Goal: Task Accomplishment & Management: Use online tool/utility

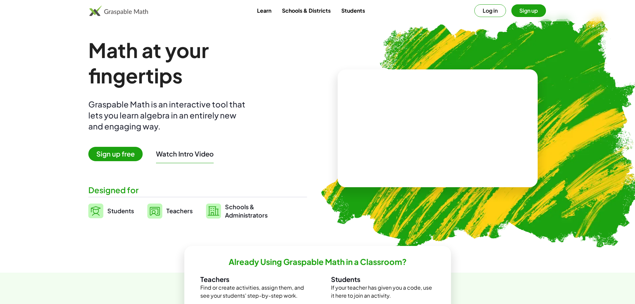
click at [488, 11] on button "Log in" at bounding box center [491, 10] width 32 height 13
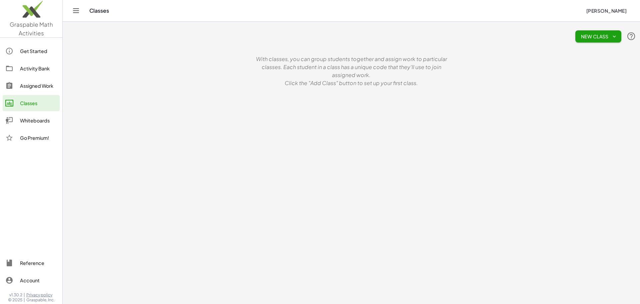
click at [34, 122] on div "Whiteboards" at bounding box center [38, 120] width 37 height 8
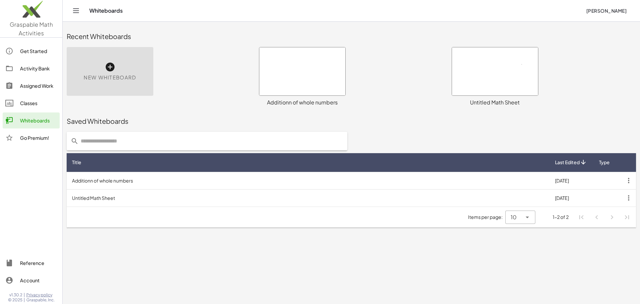
click at [296, 75] on div at bounding box center [302, 71] width 86 height 48
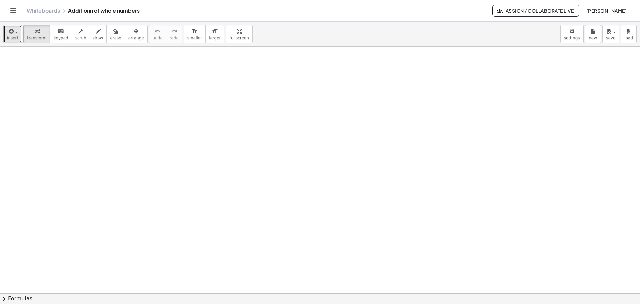
click at [12, 31] on icon "button" at bounding box center [11, 31] width 6 height 8
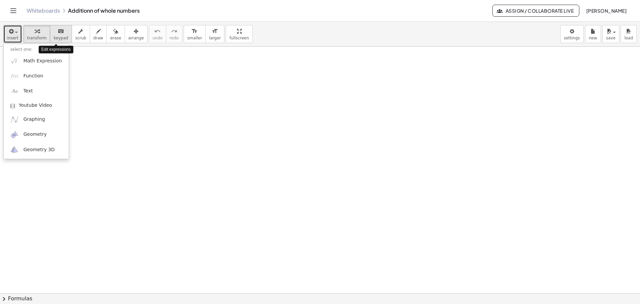
click at [58, 31] on icon "keyboard" at bounding box center [61, 31] width 6 height 8
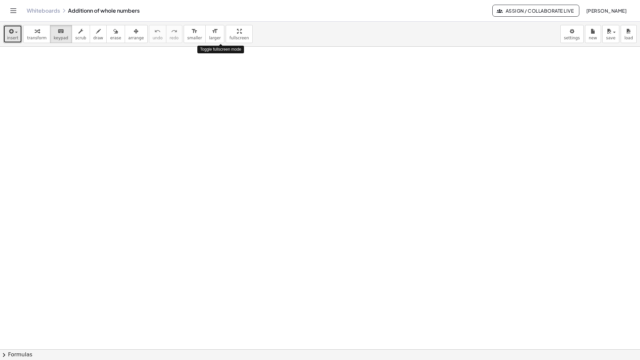
drag, startPoint x: 221, startPoint y: 33, endPoint x: 221, endPoint y: 73, distance: 40.4
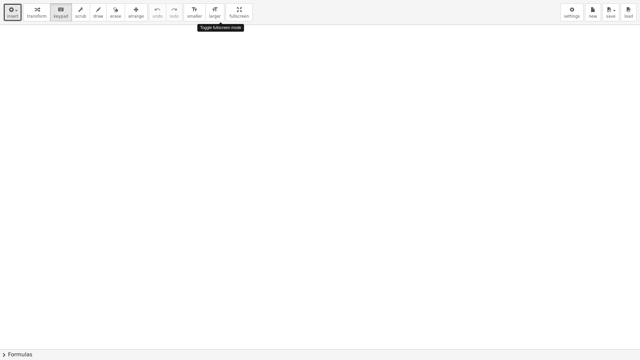
click at [221, 73] on div "insert select one: Math Expression Function Text Youtube Video Graphing Geometr…" at bounding box center [320, 180] width 640 height 360
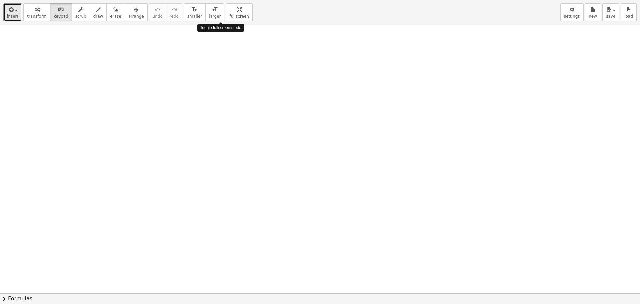
drag, startPoint x: 223, startPoint y: 11, endPoint x: 223, endPoint y: -29, distance: 40.4
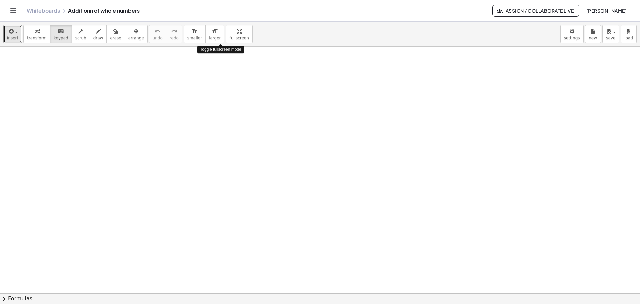
click at [223, 0] on html "Graspable Math Activities Get Started Activity Bank Assigned Work Classes White…" at bounding box center [320, 152] width 640 height 304
click at [15, 31] on div "button" at bounding box center [12, 31] width 11 height 8
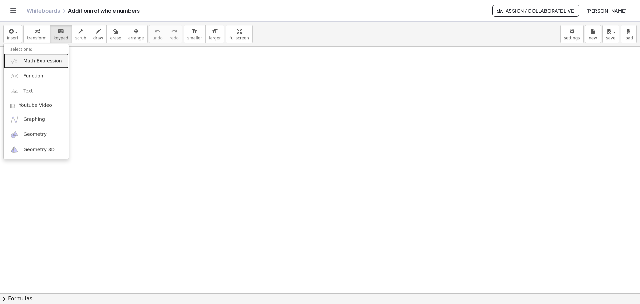
click at [36, 60] on span "Math Expression" at bounding box center [42, 61] width 38 height 7
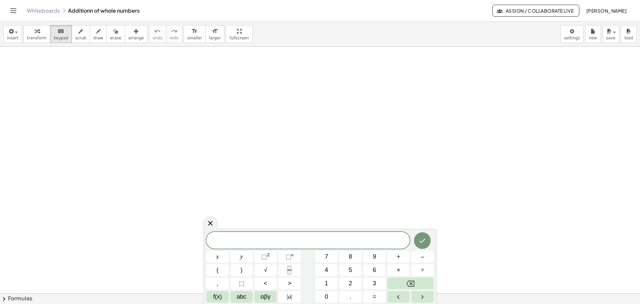
click at [528, 184] on div at bounding box center [320, 293] width 640 height 493
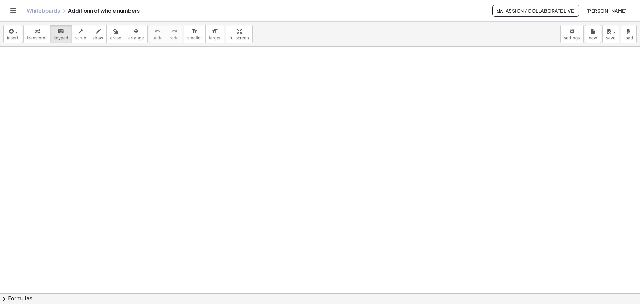
click at [12, 9] on icon "Toggle navigation" at bounding box center [13, 11] width 8 height 8
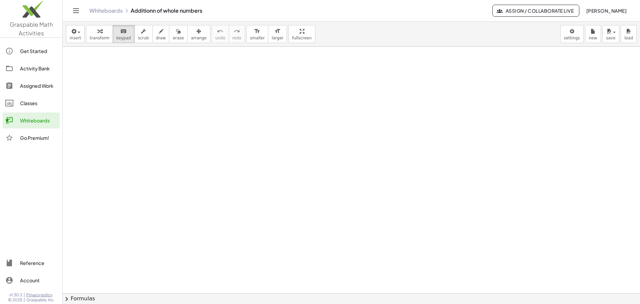
click at [119, 133] on div at bounding box center [352, 293] width 578 height 493
click at [73, 10] on icon "Toggle navigation" at bounding box center [76, 11] width 8 height 8
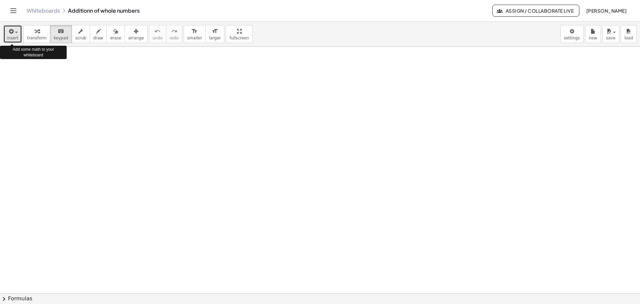
click at [16, 30] on div "button" at bounding box center [12, 31] width 11 height 8
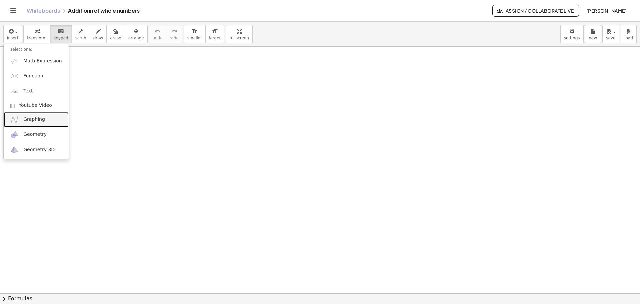
click at [34, 119] on span "Graphing" at bounding box center [34, 119] width 22 height 7
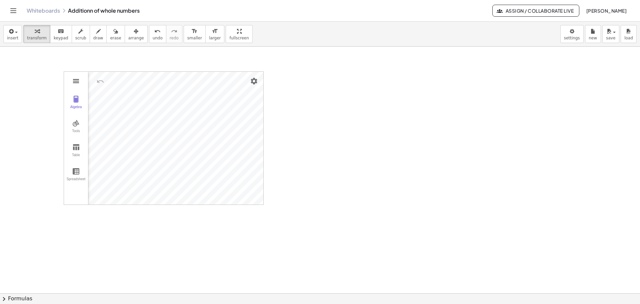
click at [75, 77] on img "Graphing Calculator" at bounding box center [76, 81] width 8 height 8
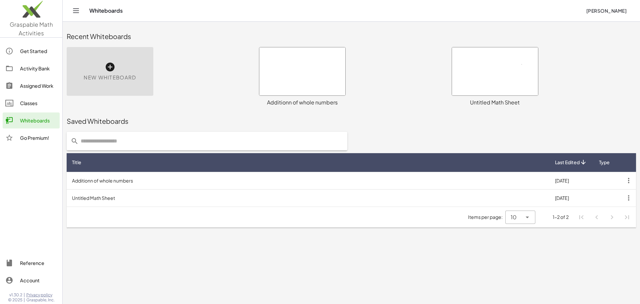
click at [300, 73] on div at bounding box center [302, 71] width 86 height 48
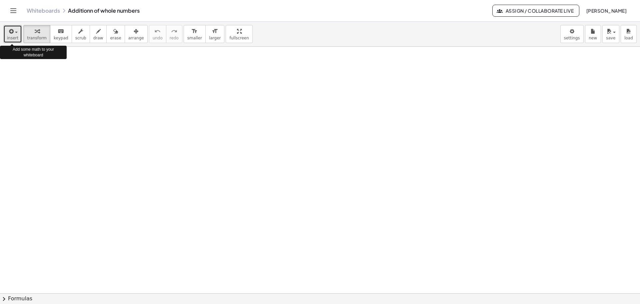
click at [14, 29] on div "button" at bounding box center [12, 31] width 11 height 8
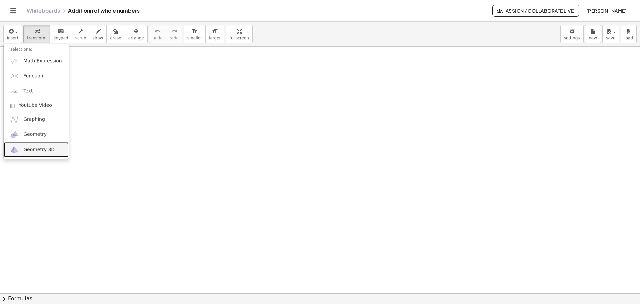
click at [34, 150] on span "Geometry 3D" at bounding box center [38, 149] width 31 height 7
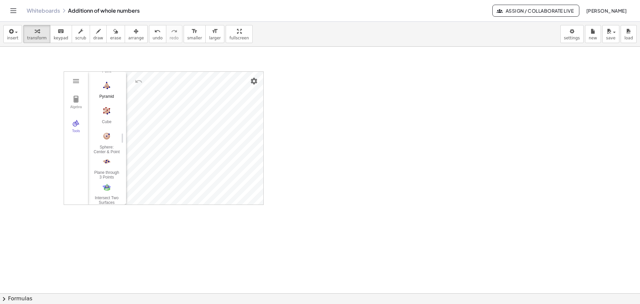
scroll to position [100, 0]
click at [74, 79] on img "3D Calculator" at bounding box center [76, 81] width 8 height 8
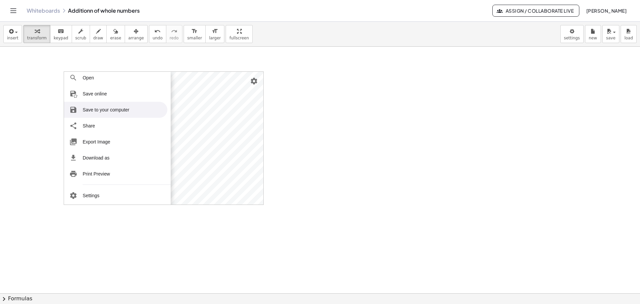
scroll to position [0, 0]
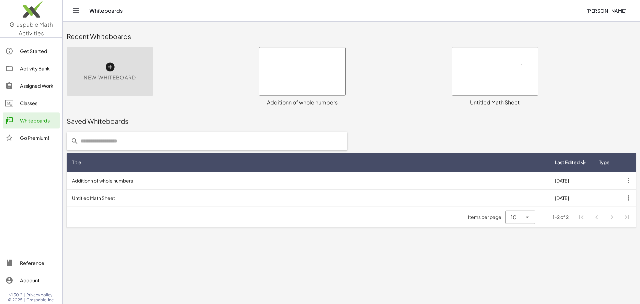
click at [313, 71] on div at bounding box center [302, 71] width 86 height 48
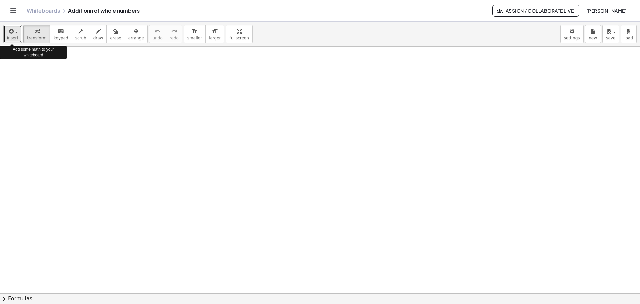
click at [14, 29] on div "button" at bounding box center [12, 31] width 11 height 8
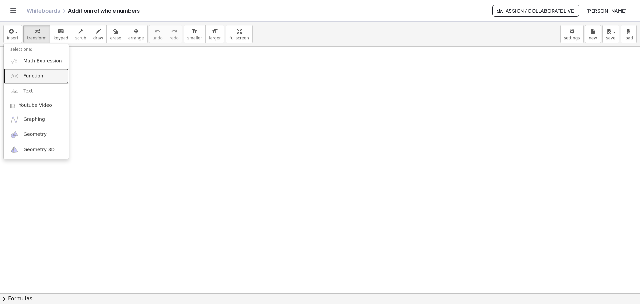
click at [38, 75] on span "Function" at bounding box center [33, 76] width 20 height 7
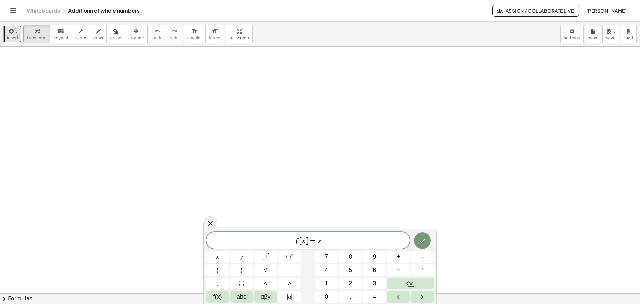
click at [14, 31] on span "button" at bounding box center [14, 32] width 1 height 5
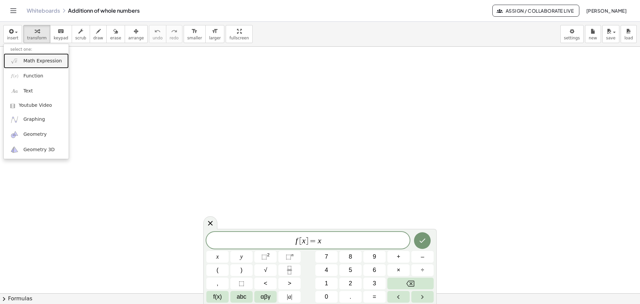
click at [37, 61] on span "Math Expression" at bounding box center [42, 61] width 38 height 7
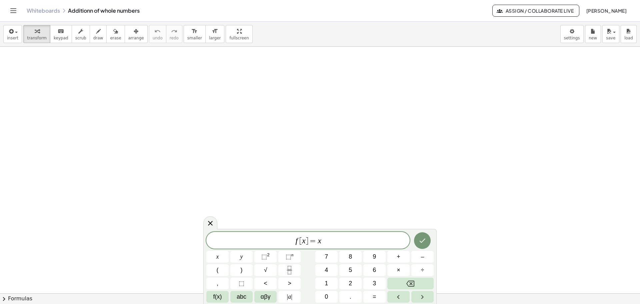
click at [473, 193] on div at bounding box center [320, 293] width 640 height 493
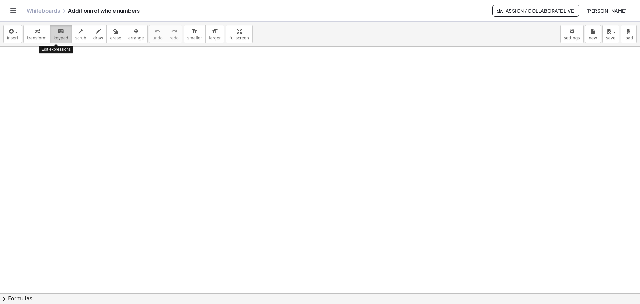
click at [58, 32] on icon "keyboard" at bounding box center [61, 31] width 6 height 8
click at [78, 31] on icon "button" at bounding box center [80, 31] width 5 height 8
click at [96, 31] on icon "button" at bounding box center [98, 31] width 5 height 8
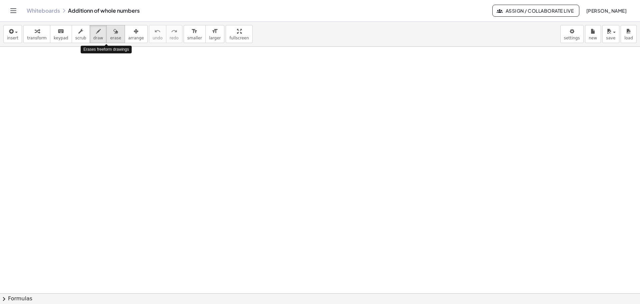
click at [113, 30] on icon "button" at bounding box center [115, 31] width 5 height 8
click at [134, 32] on icon "button" at bounding box center [136, 31] width 5 height 8
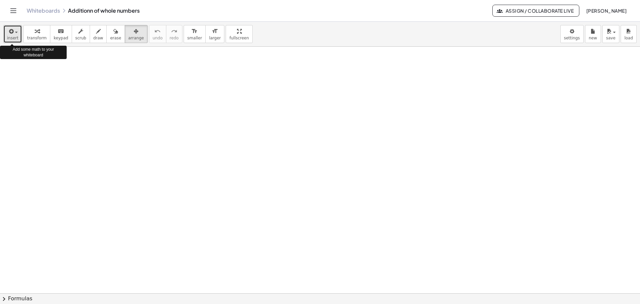
click at [14, 30] on span "button" at bounding box center [14, 32] width 1 height 5
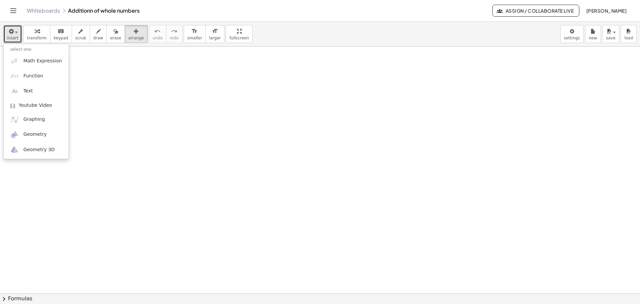
click at [187, 141] on div at bounding box center [320, 293] width 640 height 493
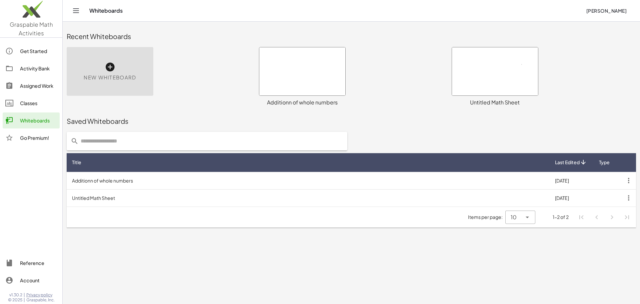
click at [309, 68] on div at bounding box center [302, 71] width 86 height 48
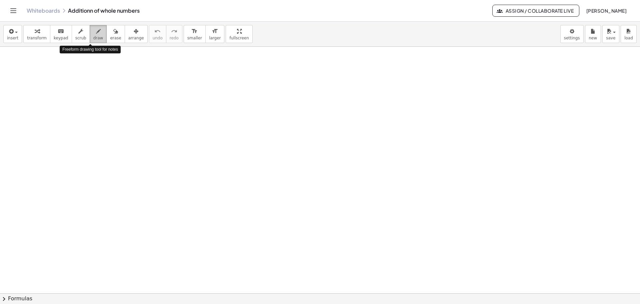
click at [96, 32] on icon "button" at bounding box center [98, 31] width 5 height 8
drag, startPoint x: 187, startPoint y: 67, endPoint x: 144, endPoint y: 113, distance: 63.2
click at [144, 113] on div at bounding box center [320, 293] width 640 height 493
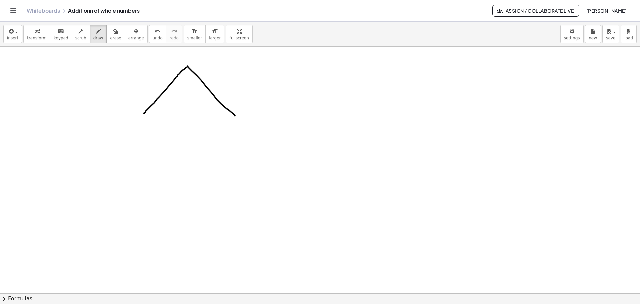
drag, startPoint x: 187, startPoint y: 66, endPoint x: 235, endPoint y: 116, distance: 68.9
click at [235, 116] on div at bounding box center [320, 293] width 640 height 493
click at [113, 33] on icon "button" at bounding box center [115, 31] width 5 height 8
drag, startPoint x: 174, startPoint y: 70, endPoint x: 173, endPoint y: 97, distance: 26.7
click at [173, 97] on div at bounding box center [320, 293] width 640 height 493
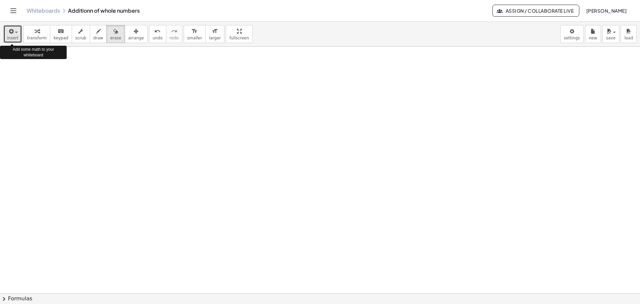
click at [12, 30] on icon "button" at bounding box center [11, 31] width 6 height 8
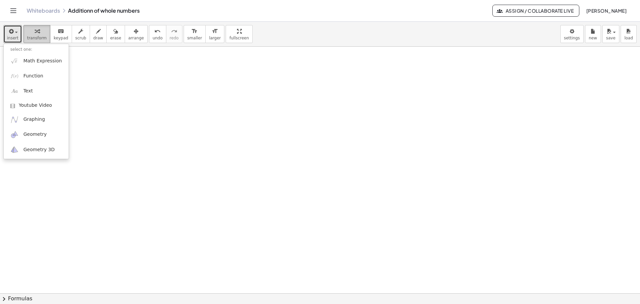
click at [35, 34] on icon "button" at bounding box center [37, 31] width 5 height 8
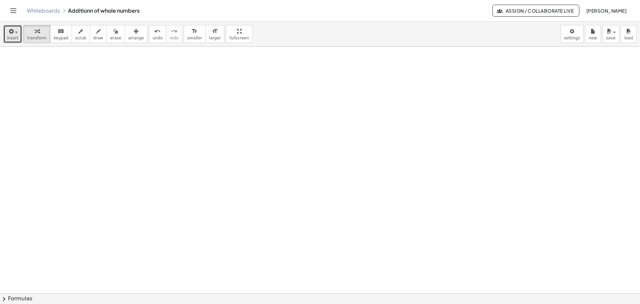
click at [79, 64] on div at bounding box center [320, 293] width 640 height 493
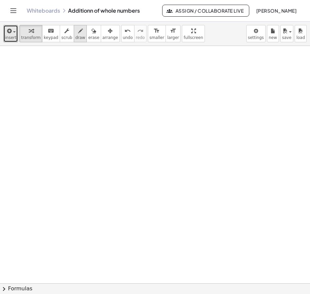
click at [78, 30] on icon "button" at bounding box center [80, 31] width 5 height 8
drag, startPoint x: 95, startPoint y: 66, endPoint x: 38, endPoint y: 129, distance: 84.3
click at [38, 129] on div at bounding box center [155, 292] width 310 height 493
click at [91, 31] on icon "button" at bounding box center [93, 31] width 5 height 8
drag, startPoint x: 83, startPoint y: 76, endPoint x: 54, endPoint y: 123, distance: 55.5
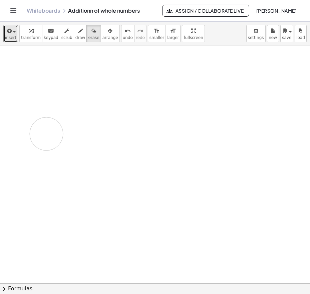
click at [54, 123] on div at bounding box center [155, 292] width 310 height 493
click at [226, 68] on div at bounding box center [155, 292] width 310 height 493
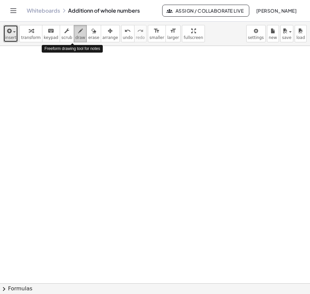
click at [78, 30] on icon "button" at bounding box center [80, 31] width 5 height 8
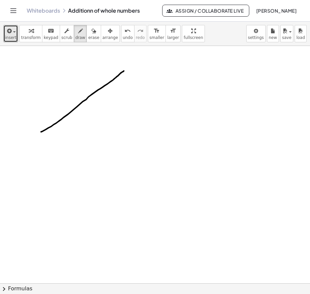
drag, startPoint x: 41, startPoint y: 132, endPoint x: 125, endPoint y: 71, distance: 103.8
click at [125, 71] on div at bounding box center [155, 292] width 310 height 493
drag, startPoint x: 125, startPoint y: 71, endPoint x: 96, endPoint y: 138, distance: 72.7
click at [96, 138] on div at bounding box center [155, 292] width 310 height 493
drag, startPoint x: 41, startPoint y: 133, endPoint x: 95, endPoint y: 140, distance: 54.4
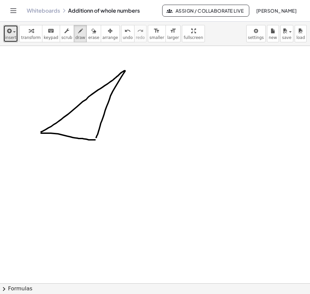
click at [95, 140] on div at bounding box center [155, 292] width 310 height 493
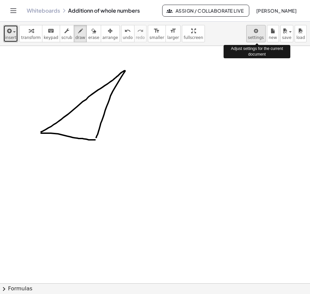
click at [253, 33] on body "Graspable Math Activities Get Started Activity Bank Assigned Work Classes White…" at bounding box center [155, 147] width 310 height 294
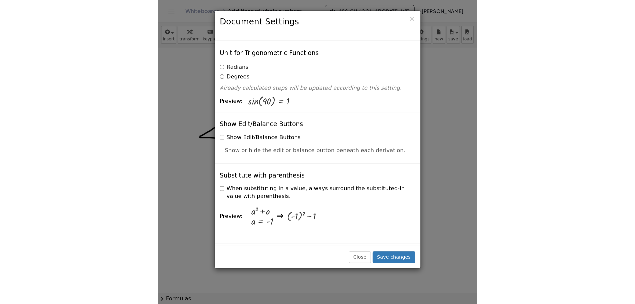
scroll to position [133, 0]
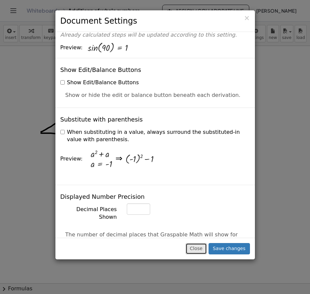
click at [198, 250] on button "Close" at bounding box center [195, 248] width 21 height 11
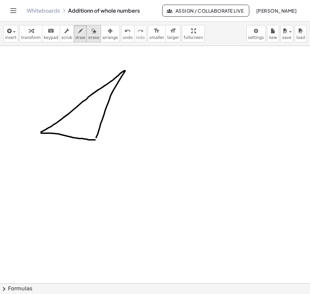
click at [91, 31] on icon "button" at bounding box center [93, 31] width 5 height 8
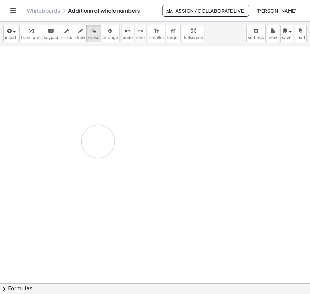
drag, startPoint x: 125, startPoint y: 78, endPoint x: 102, endPoint y: 131, distance: 57.8
click at [99, 140] on div at bounding box center [155, 292] width 310 height 493
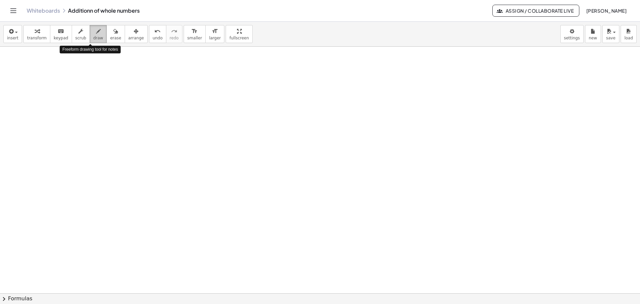
click at [96, 31] on icon "button" at bounding box center [98, 31] width 5 height 8
click at [96, 32] on icon "button" at bounding box center [98, 31] width 5 height 8
click at [14, 10] on icon "Toggle navigation" at bounding box center [13, 11] width 8 height 8
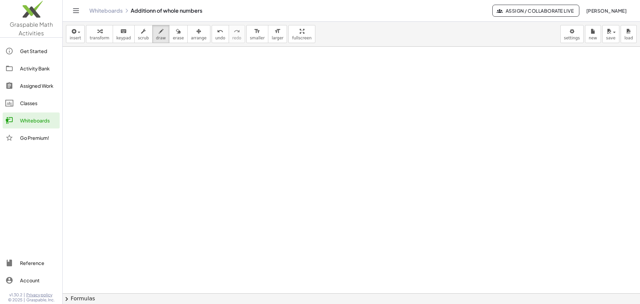
click at [30, 22] on img at bounding box center [31, 11] width 62 height 28
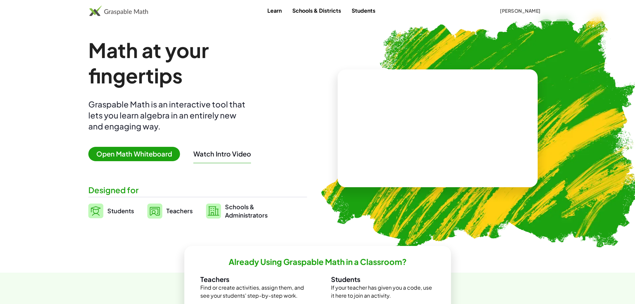
click at [128, 156] on span "Open Math Whiteboard" at bounding box center [134, 154] width 92 height 14
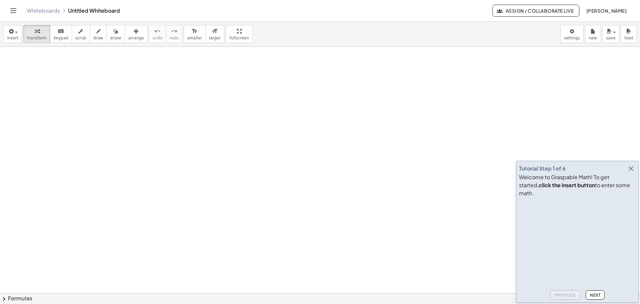
click at [631, 172] on icon "button" at bounding box center [631, 168] width 8 height 8
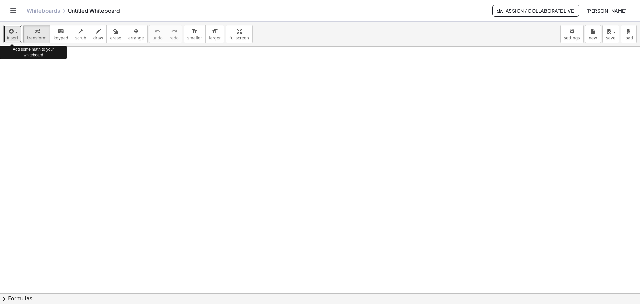
click at [16, 30] on div "button" at bounding box center [12, 31] width 11 height 8
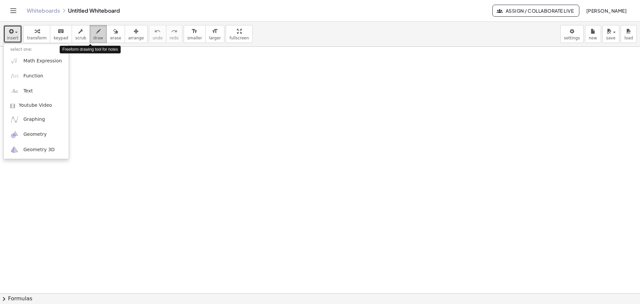
click at [93, 29] on div "button" at bounding box center [98, 31] width 10 height 8
click at [96, 31] on icon "button" at bounding box center [98, 31] width 5 height 8
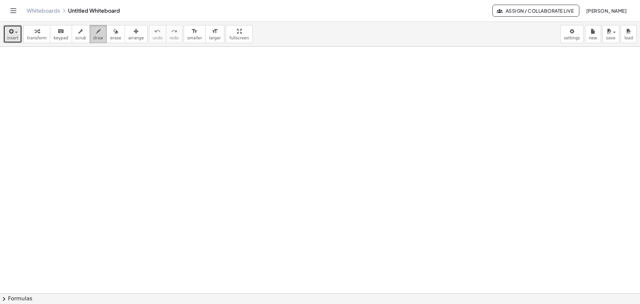
click at [93, 38] on span "draw" at bounding box center [98, 38] width 10 height 5
click at [96, 30] on icon "button" at bounding box center [98, 31] width 5 height 8
click at [96, 31] on icon "button" at bounding box center [98, 31] width 5 height 8
drag, startPoint x: 139, startPoint y: 90, endPoint x: 116, endPoint y: 137, distance: 52.4
click at [116, 137] on div at bounding box center [320, 293] width 640 height 493
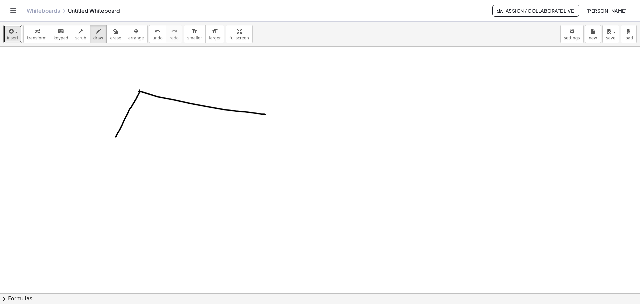
drag, startPoint x: 138, startPoint y: 91, endPoint x: 265, endPoint y: 114, distance: 129.1
click at [265, 114] on div at bounding box center [320, 293] width 640 height 493
drag, startPoint x: 91, startPoint y: 156, endPoint x: 191, endPoint y: 180, distance: 103.2
click at [191, 180] on div at bounding box center [320, 293] width 640 height 493
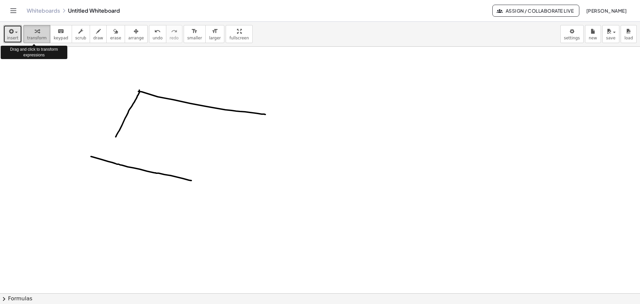
click at [35, 31] on icon "button" at bounding box center [37, 31] width 5 height 8
click at [113, 30] on icon "button" at bounding box center [115, 31] width 5 height 8
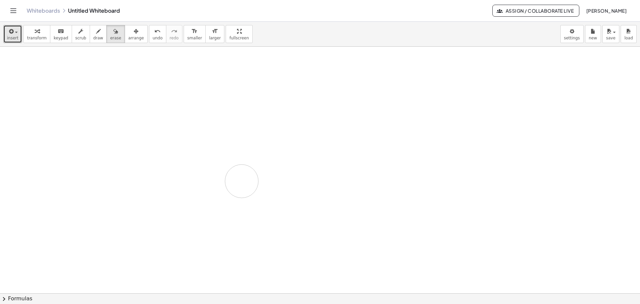
drag, startPoint x: 145, startPoint y: 86, endPoint x: 158, endPoint y: 159, distance: 74.2
click at [167, 165] on div at bounding box center [320, 293] width 640 height 493
click at [35, 30] on icon "button" at bounding box center [37, 31] width 5 height 8
drag, startPoint x: 76, startPoint y: 84, endPoint x: 244, endPoint y: 157, distance: 183.4
click at [244, 157] on div at bounding box center [320, 293] width 640 height 493
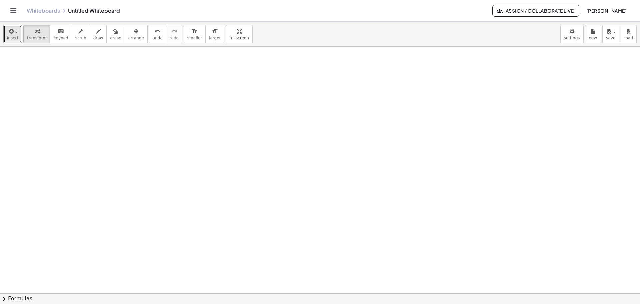
drag, startPoint x: 124, startPoint y: 122, endPoint x: 245, endPoint y: 135, distance: 121.8
click at [245, 135] on div at bounding box center [320, 293] width 640 height 493
click at [96, 31] on icon "button" at bounding box center [98, 31] width 5 height 8
drag, startPoint x: 135, startPoint y: 168, endPoint x: 213, endPoint y: 124, distance: 89.7
click at [213, 124] on div at bounding box center [320, 293] width 640 height 493
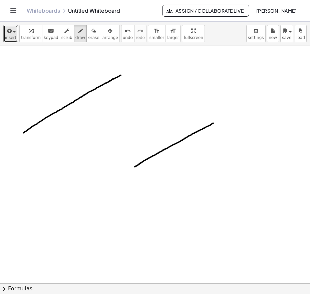
drag, startPoint x: 24, startPoint y: 133, endPoint x: 121, endPoint y: 75, distance: 112.9
click at [121, 75] on div at bounding box center [155, 292] width 310 height 493
drag, startPoint x: 119, startPoint y: 76, endPoint x: 102, endPoint y: 126, distance: 52.9
click at [102, 126] on div at bounding box center [155, 292] width 310 height 493
drag, startPoint x: 23, startPoint y: 133, endPoint x: 103, endPoint y: 126, distance: 81.0
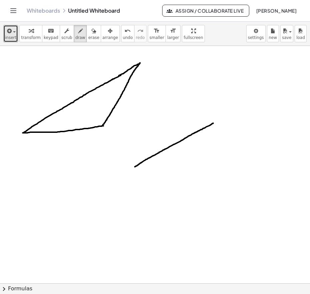
click at [103, 126] on div at bounding box center [155, 292] width 310 height 493
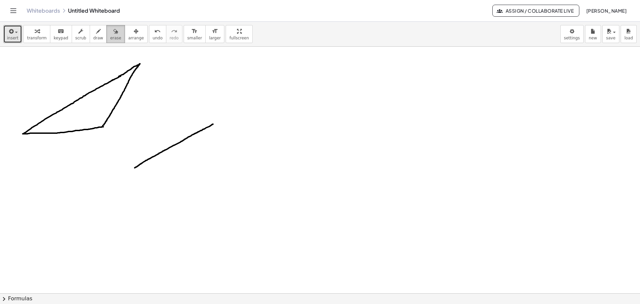
click at [113, 31] on icon "button" at bounding box center [115, 31] width 5 height 8
drag, startPoint x: 192, startPoint y: 132, endPoint x: 150, endPoint y: 157, distance: 49.5
click at [144, 163] on div at bounding box center [320, 293] width 640 height 493
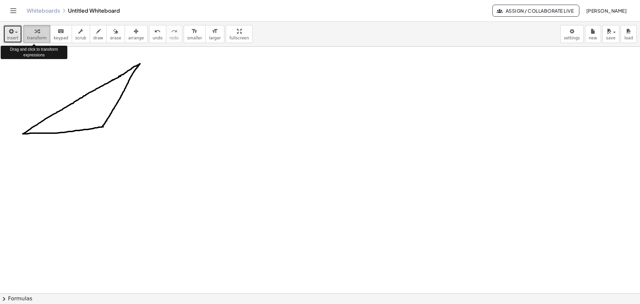
click at [30, 31] on div "button" at bounding box center [37, 31] width 20 height 8
click at [12, 32] on icon "button" at bounding box center [11, 31] width 6 height 8
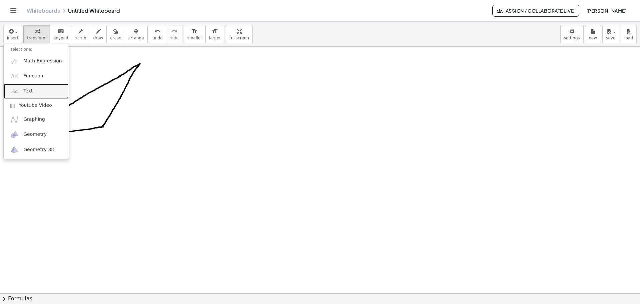
click at [25, 90] on span "Text" at bounding box center [27, 91] width 9 height 7
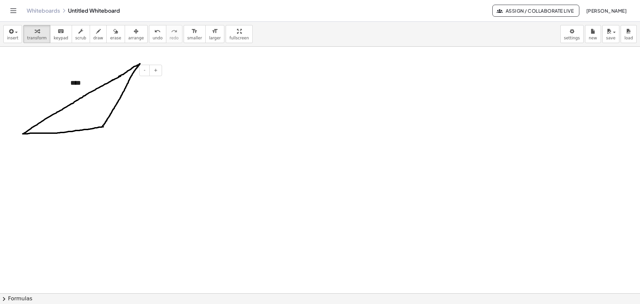
click at [155, 84] on div "****" at bounding box center [114, 82] width 100 height 23
drag, startPoint x: 92, startPoint y: 74, endPoint x: 102, endPoint y: 92, distance: 21.0
click at [102, 92] on div "- + ****" at bounding box center [114, 82] width 100 height 23
click at [86, 81] on div "****" at bounding box center [114, 82] width 100 height 23
click at [134, 31] on icon "button" at bounding box center [136, 31] width 5 height 8
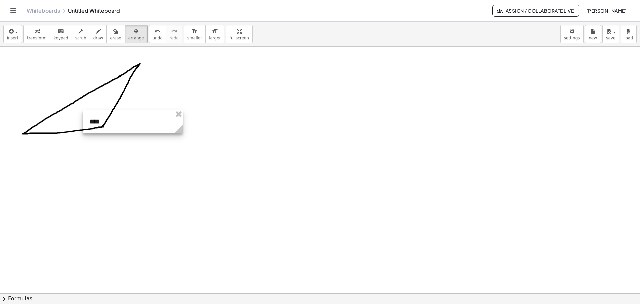
drag, startPoint x: 150, startPoint y: 79, endPoint x: 169, endPoint y: 117, distance: 43.1
click at [169, 117] on div at bounding box center [133, 121] width 100 height 23
click at [213, 90] on div at bounding box center [320, 293] width 640 height 493
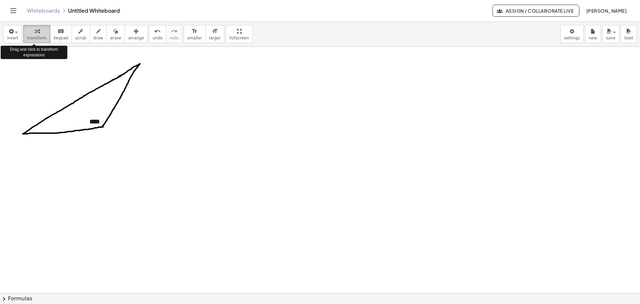
click at [35, 30] on icon "button" at bounding box center [37, 31] width 5 height 8
click at [12, 33] on icon "button" at bounding box center [11, 31] width 6 height 8
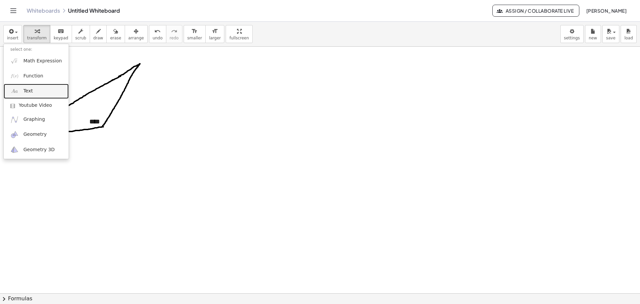
click at [27, 90] on span "Text" at bounding box center [27, 91] width 9 height 7
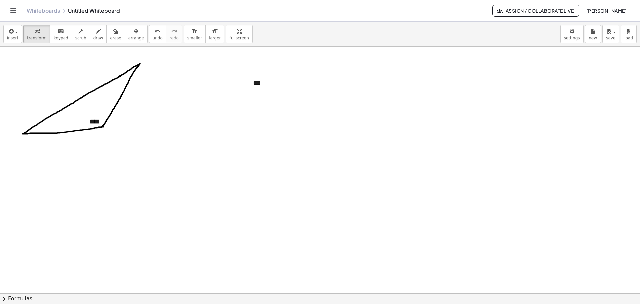
click at [238, 137] on div at bounding box center [320, 293] width 640 height 493
click at [128, 32] on div "button" at bounding box center [136, 31] width 16 height 8
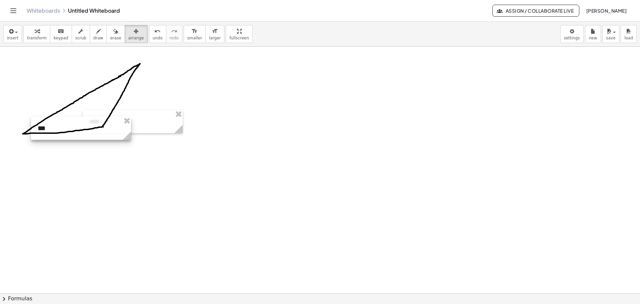
drag, startPoint x: 314, startPoint y: 84, endPoint x: 99, endPoint y: 129, distance: 220.2
click at [99, 129] on div at bounding box center [81, 128] width 100 height 23
click at [222, 85] on div at bounding box center [320, 293] width 640 height 493
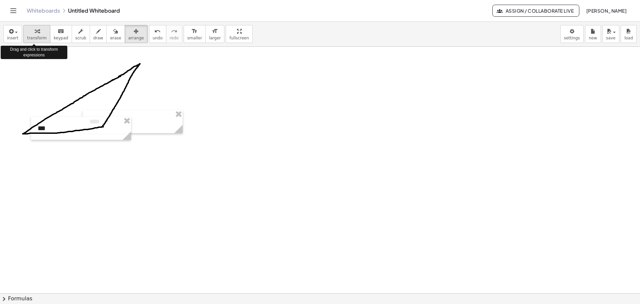
click at [31, 33] on div "button" at bounding box center [37, 31] width 20 height 8
click at [16, 32] on span "button" at bounding box center [16, 32] width 3 height 1
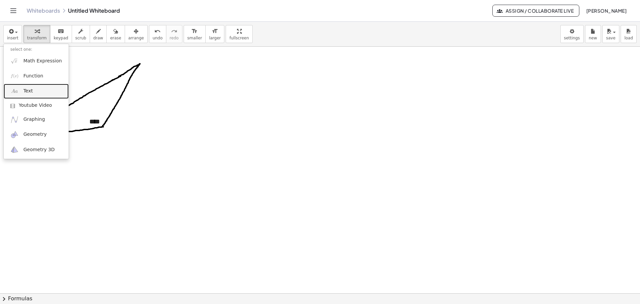
click at [29, 87] on link "Text" at bounding box center [36, 91] width 65 height 15
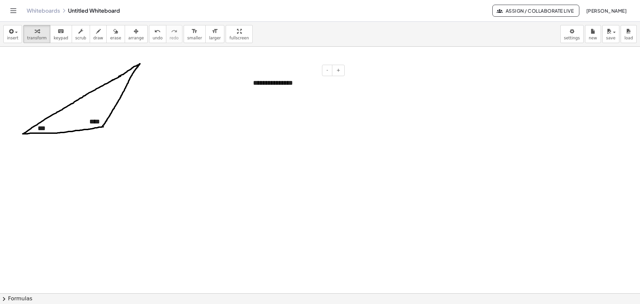
click at [272, 81] on div "**********" at bounding box center [296, 82] width 100 height 23
drag, startPoint x: 253, startPoint y: 77, endPoint x: 253, endPoint y: 82, distance: 5.0
click at [253, 82] on div "**********" at bounding box center [296, 82] width 100 height 23
click at [249, 126] on div at bounding box center [320, 293] width 640 height 493
click at [261, 83] on div "*" at bounding box center [296, 82] width 100 height 23
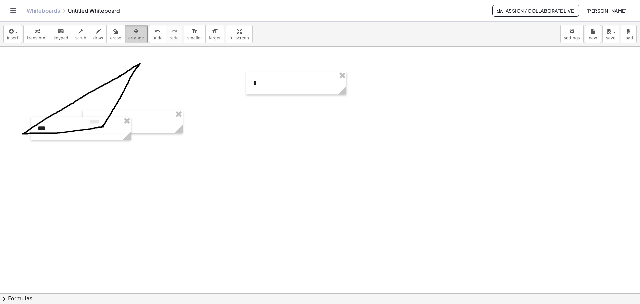
click at [134, 33] on icon "button" at bounding box center [136, 31] width 5 height 8
drag, startPoint x: 282, startPoint y: 84, endPoint x: 150, endPoint y: 82, distance: 131.8
click at [150, 82] on div at bounding box center [165, 80] width 100 height 23
click at [292, 134] on div at bounding box center [320, 293] width 640 height 493
click at [35, 32] on icon "button" at bounding box center [37, 31] width 5 height 8
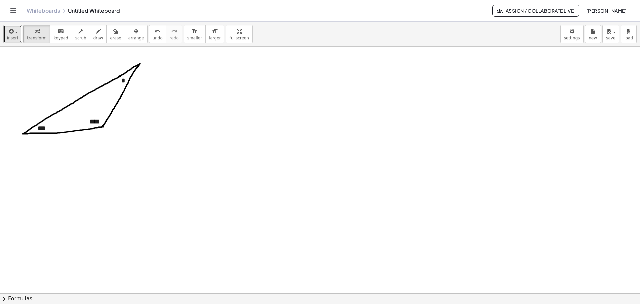
click at [12, 30] on icon "button" at bounding box center [11, 31] width 6 height 8
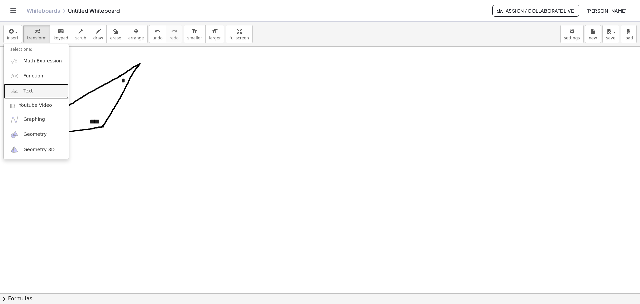
click at [27, 89] on span "Text" at bounding box center [27, 91] width 9 height 7
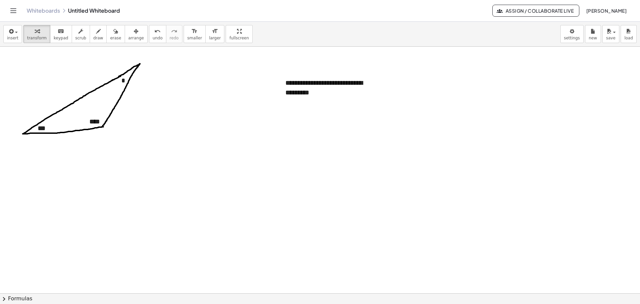
click at [245, 134] on div at bounding box center [320, 293] width 640 height 493
click at [329, 90] on div "**********" at bounding box center [329, 87] width 100 height 32
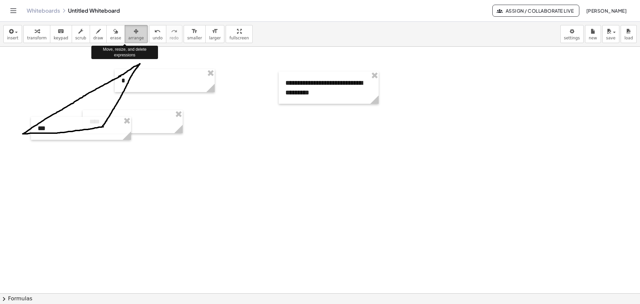
click at [128, 35] on div "button" at bounding box center [136, 31] width 16 height 8
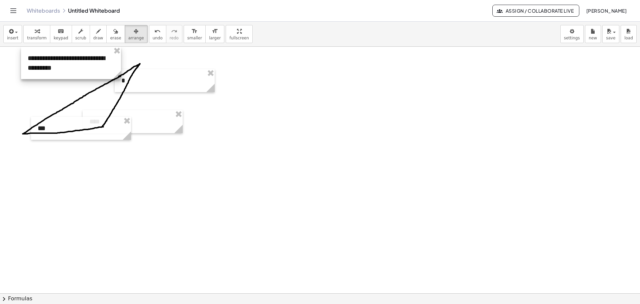
drag, startPoint x: 323, startPoint y: 87, endPoint x: 65, endPoint y: 48, distance: 260.7
click at [65, 48] on div at bounding box center [71, 63] width 100 height 32
click at [52, 63] on div at bounding box center [71, 63] width 100 height 32
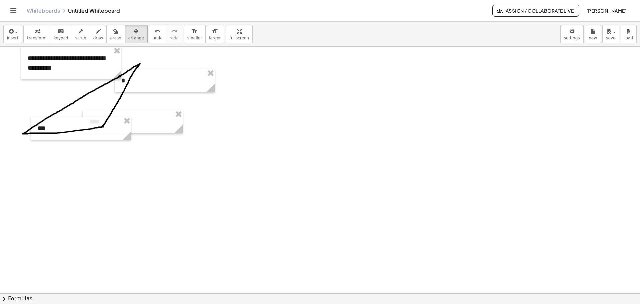
click at [306, 113] on div at bounding box center [320, 293] width 640 height 493
click at [35, 36] on span "transform" at bounding box center [37, 38] width 20 height 5
click at [80, 60] on div "**********" at bounding box center [71, 63] width 100 height 32
click at [65, 68] on div "**********" at bounding box center [71, 63] width 100 height 32
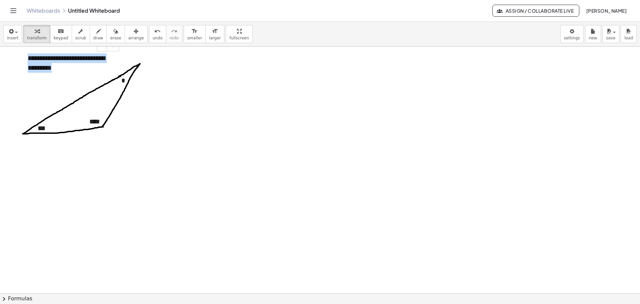
drag, startPoint x: 70, startPoint y: 66, endPoint x: 25, endPoint y: 59, distance: 46.3
click at [25, 59] on div "**********" at bounding box center [71, 63] width 100 height 32
click at [444, 143] on div at bounding box center [320, 293] width 640 height 493
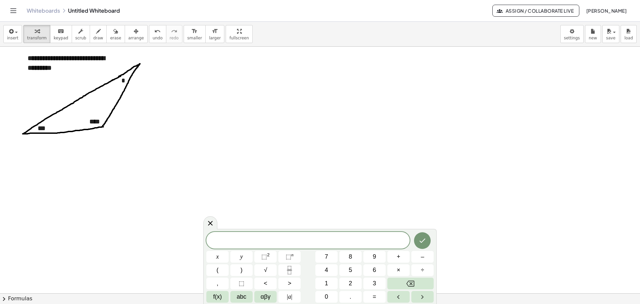
click at [345, 200] on div at bounding box center [320, 293] width 640 height 493
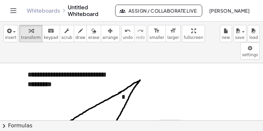
click at [211, 91] on div "*" at bounding box center [165, 97] width 100 height 23
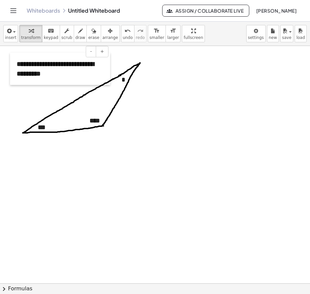
drag, startPoint x: 26, startPoint y: 57, endPoint x: 15, endPoint y: 64, distance: 13.3
click at [15, 64] on div at bounding box center [13, 69] width 7 height 32
click at [182, 108] on div at bounding box center [155, 292] width 310 height 493
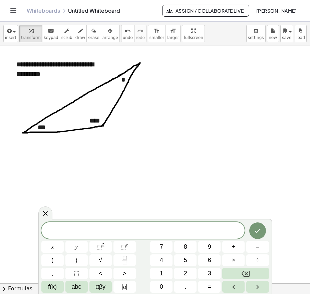
click at [99, 200] on div at bounding box center [155, 292] width 310 height 493
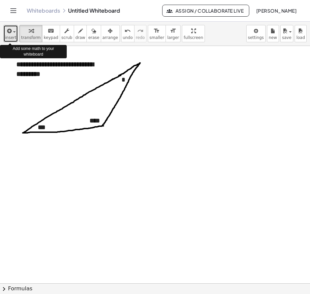
click at [13, 30] on div "button" at bounding box center [10, 31] width 11 height 8
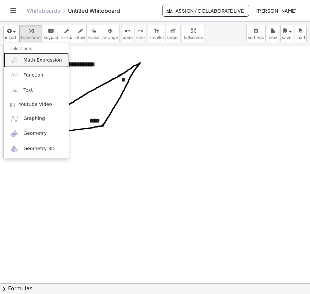
click at [35, 60] on span "Math Expression" at bounding box center [42, 60] width 38 height 7
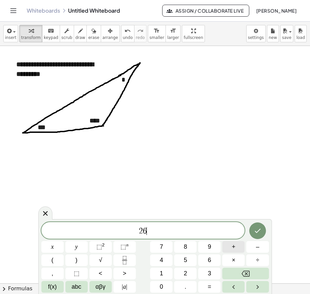
click at [233, 247] on span "+" at bounding box center [234, 247] width 4 height 9
click at [234, 245] on span "+" at bounding box center [234, 247] width 4 height 9
click at [51, 245] on span "x" at bounding box center [52, 247] width 3 height 9
click at [209, 287] on span "=" at bounding box center [210, 287] width 4 height 9
click at [162, 273] on span "1" at bounding box center [161, 273] width 3 height 9
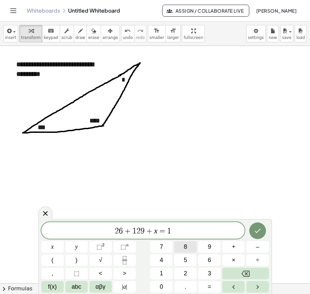
click at [182, 243] on button "8" at bounding box center [185, 247] width 22 height 12
click at [162, 284] on span "0" at bounding box center [161, 287] width 3 height 9
click at [258, 227] on icon "Done" at bounding box center [257, 231] width 8 height 8
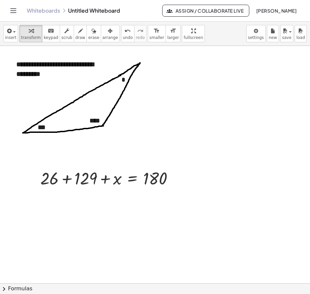
click at [185, 125] on div at bounding box center [155, 292] width 310 height 493
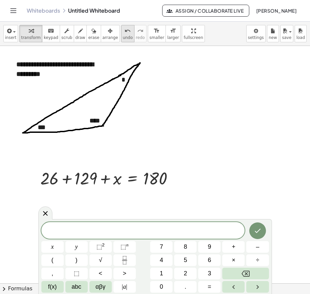
click at [124, 31] on icon "undo" at bounding box center [127, 31] width 6 height 8
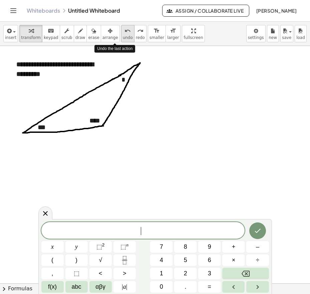
click at [124, 31] on icon "undo" at bounding box center [127, 31] width 6 height 8
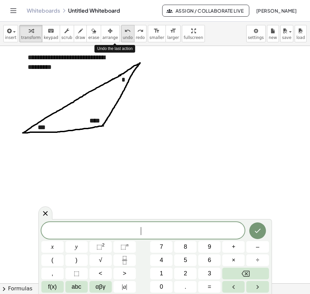
click at [124, 31] on icon "undo" at bounding box center [127, 31] width 6 height 8
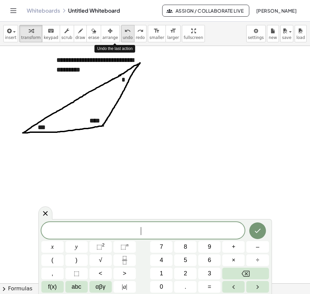
click at [124, 31] on icon "undo" at bounding box center [127, 31] width 6 height 8
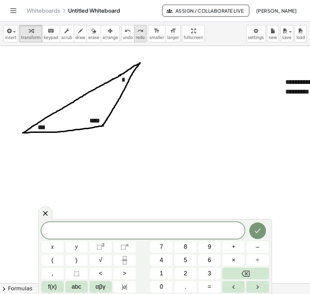
click at [136, 31] on div "redo" at bounding box center [140, 31] width 9 height 8
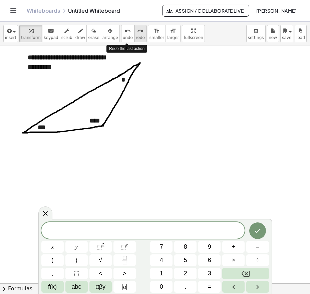
click at [137, 31] on icon "redo" at bounding box center [140, 31] width 6 height 8
click at [221, 129] on div at bounding box center [155, 292] width 310 height 493
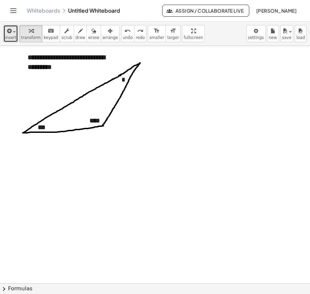
click at [10, 30] on icon "button" at bounding box center [9, 31] width 6 height 8
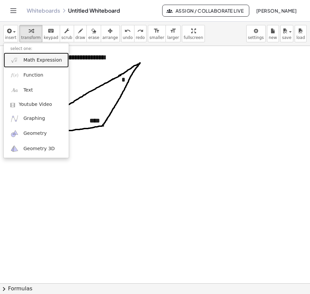
click at [32, 57] on span "Math Expression" at bounding box center [42, 60] width 38 height 7
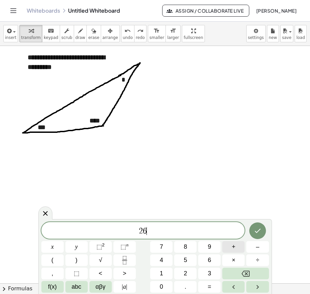
click at [234, 246] on span "+" at bounding box center [234, 247] width 4 height 9
click at [234, 243] on span "+" at bounding box center [234, 247] width 4 height 9
click at [50, 246] on button "x" at bounding box center [52, 247] width 22 height 12
click at [210, 286] on span "=" at bounding box center [210, 287] width 4 height 9
click at [164, 274] on button "1" at bounding box center [161, 274] width 22 height 12
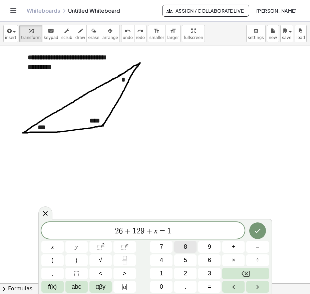
click at [184, 246] on span "8" at bounding box center [185, 247] width 3 height 9
click at [160, 286] on span "0" at bounding box center [161, 287] width 3 height 9
click at [259, 230] on icon "Done" at bounding box center [257, 231] width 8 height 8
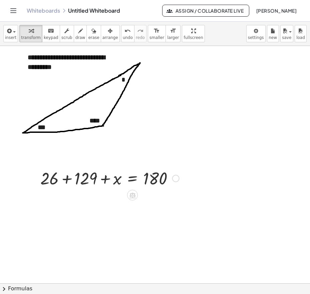
click at [67, 178] on div at bounding box center [109, 178] width 145 height 23
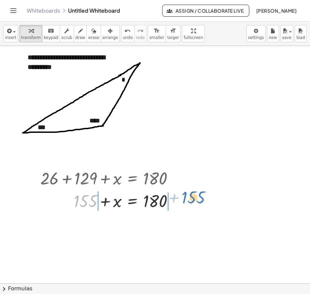
drag, startPoint x: 84, startPoint y: 201, endPoint x: 192, endPoint y: 197, distance: 107.8
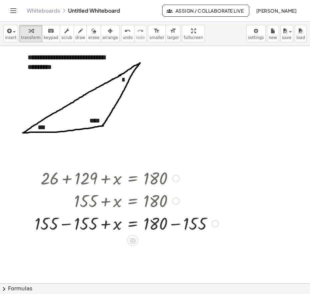
click at [175, 224] on div at bounding box center [126, 223] width 190 height 23
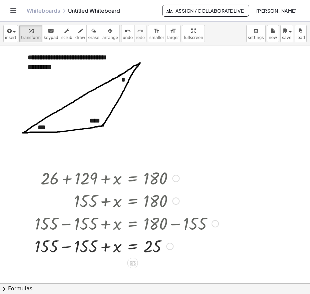
click at [67, 246] on div at bounding box center [126, 246] width 190 height 23
